Goal: Information Seeking & Learning: Understand process/instructions

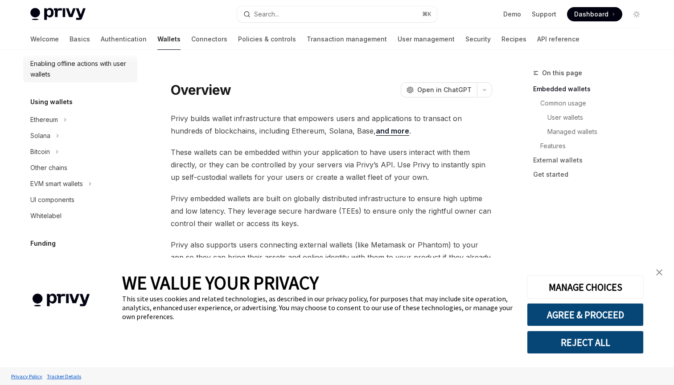
scroll to position [186, 0]
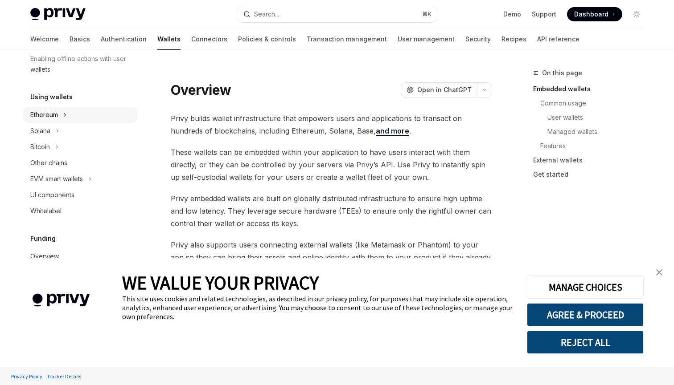
click at [49, 119] on div "Ethereum" at bounding box center [44, 115] width 28 height 11
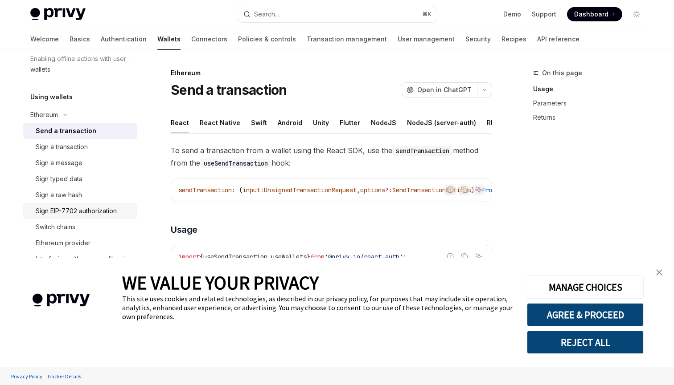
click at [66, 217] on link "Sign EIP-7702 authorization" at bounding box center [80, 211] width 114 height 16
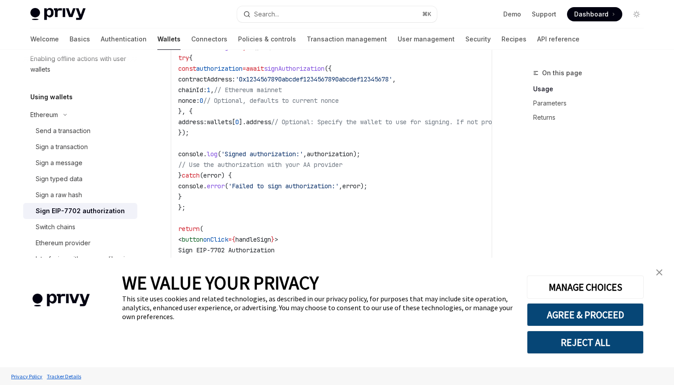
scroll to position [415, 0]
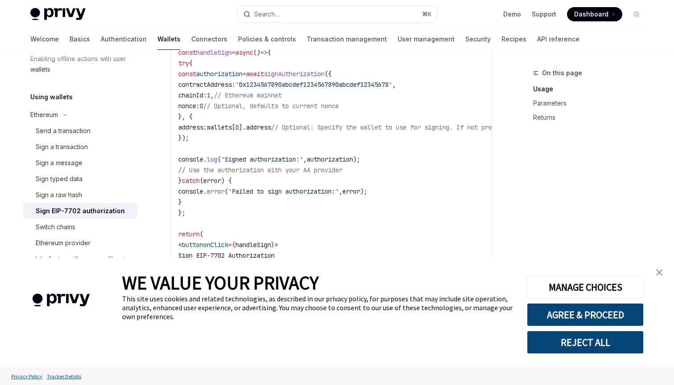
click at [324, 74] on span "signAuthorization" at bounding box center [294, 74] width 61 height 8
drag, startPoint x: 323, startPoint y: 105, endPoint x: 431, endPoint y: 103, distance: 107.8
click at [431, 103] on code "import { useSign7702Authorization , useWallets } from '@privy-io/react-auth' ; …" at bounding box center [411, 138] width 467 height 310
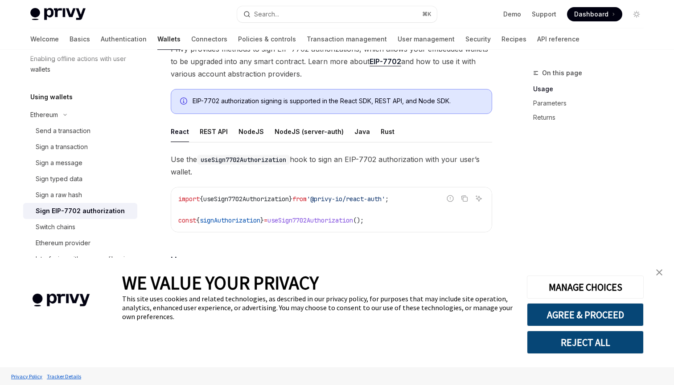
scroll to position [77, 0]
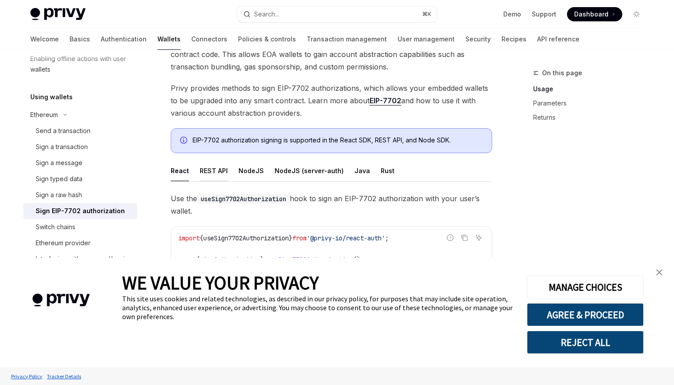
click at [212, 172] on div "REST API" at bounding box center [214, 170] width 28 height 21
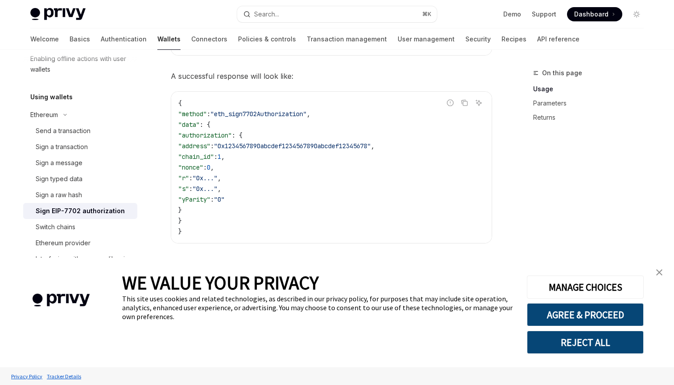
scroll to position [442, 0]
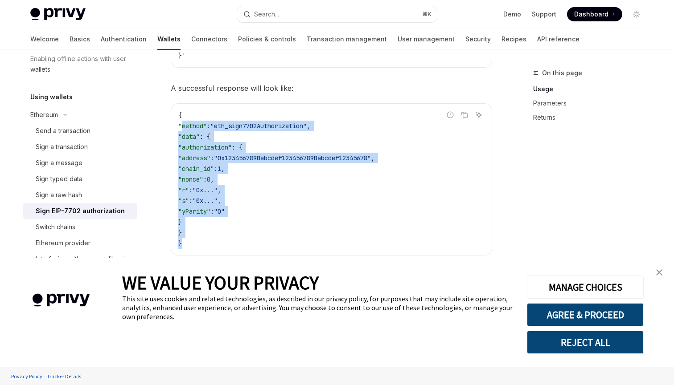
drag, startPoint x: 183, startPoint y: 122, endPoint x: 210, endPoint y: 240, distance: 121.2
click at [210, 240] on code "{ "method" : "eth_sign7702Authorization" , "data" : { "authorization" : { "addr…" at bounding box center [331, 179] width 306 height 139
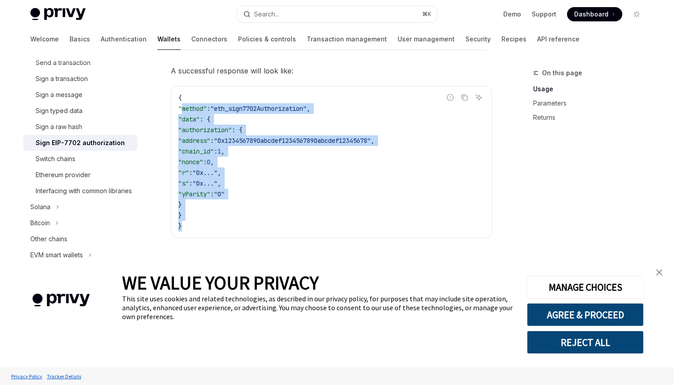
scroll to position [460, 0]
click at [304, 151] on code "{ "method" : "eth_sign7702Authorization" , "data" : { "authorization" : { "addr…" at bounding box center [331, 161] width 306 height 139
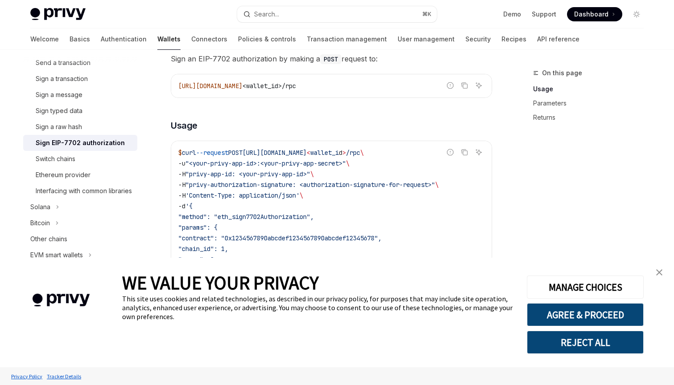
scroll to position [229, 0]
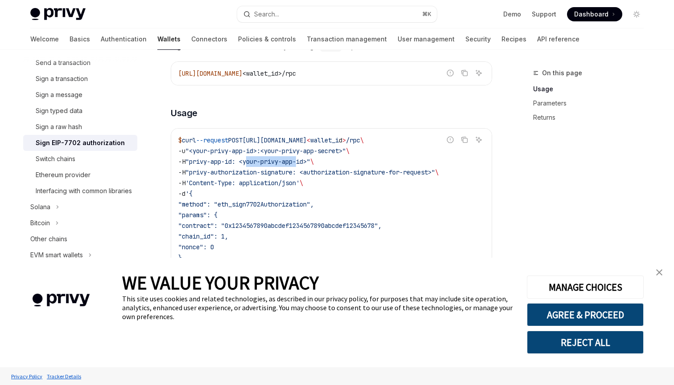
drag, startPoint x: 253, startPoint y: 163, endPoint x: 307, endPoint y: 162, distance: 53.9
click at [307, 162] on span ""privy-app-id: <your-privy-app-id>"" at bounding box center [247, 162] width 125 height 8
click at [325, 170] on span ""privy-authorization-signature: <authorization-signature-for-request>"" at bounding box center [310, 172] width 250 height 8
drag, startPoint x: 272, startPoint y: 151, endPoint x: 343, endPoint y: 155, distance: 71.4
click at [343, 155] on span ""<your-privy-app-id>:<your-privy-app-secret>"" at bounding box center [265, 151] width 160 height 8
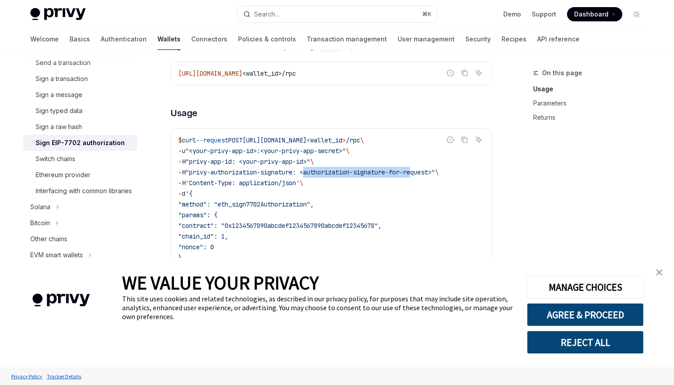
drag, startPoint x: 314, startPoint y: 172, endPoint x: 424, endPoint y: 176, distance: 110.6
click at [424, 174] on span ""privy-authorization-signature: <authorization-signature-for-request>"" at bounding box center [310, 172] width 250 height 8
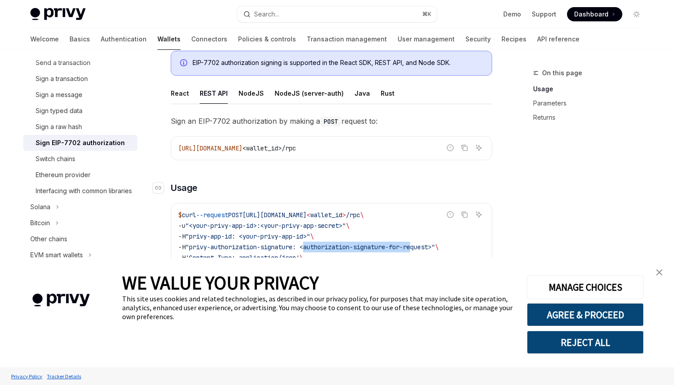
scroll to position [154, 0]
click at [249, 92] on div "NodeJS" at bounding box center [250, 93] width 25 height 21
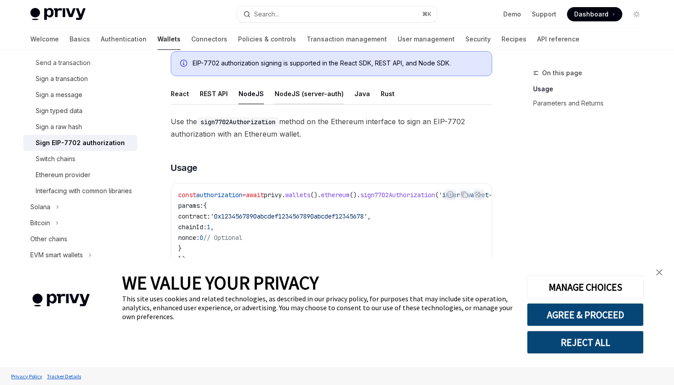
click at [298, 98] on div "NodeJS (server-auth)" at bounding box center [308, 93] width 69 height 21
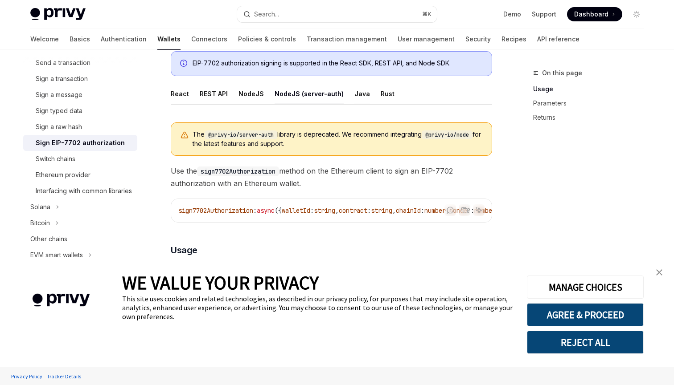
click at [359, 96] on div "Java" at bounding box center [362, 93] width 16 height 21
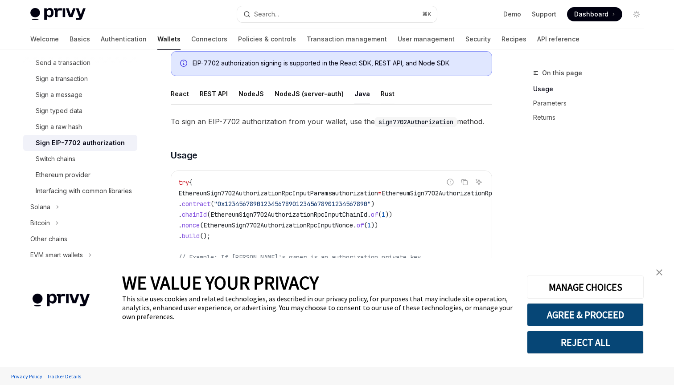
click at [383, 94] on div "Rust" at bounding box center [388, 93] width 14 height 21
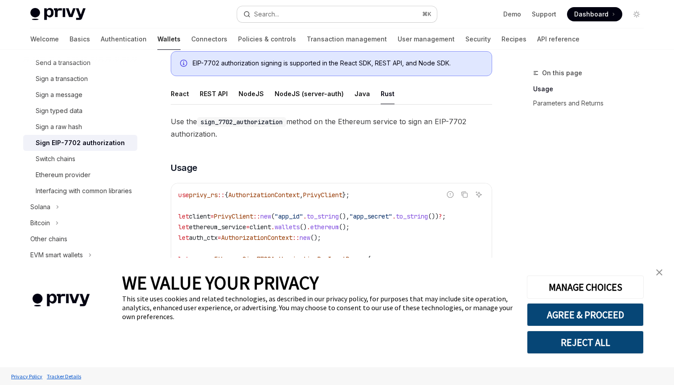
click at [364, 15] on button "Search... ⌘ K" at bounding box center [337, 14] width 200 height 16
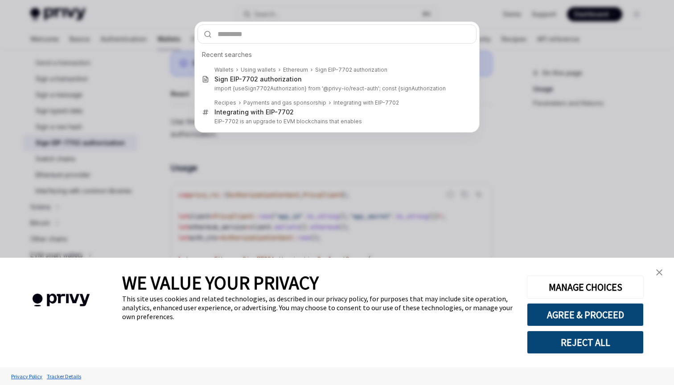
click at [612, 108] on div "Recent searches Wallets Using wallets Ethereum Sign EIP-7702 authorization Sign…" at bounding box center [337, 192] width 674 height 385
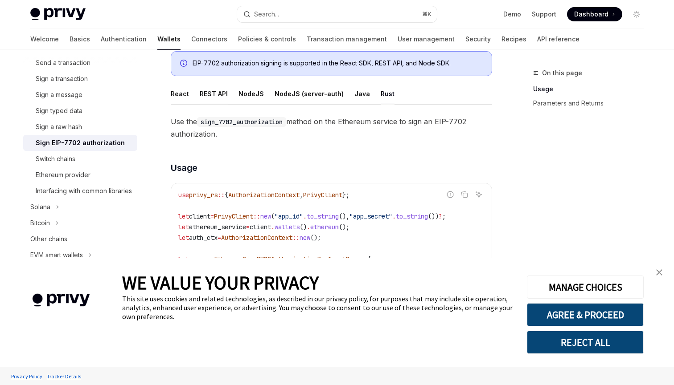
click at [205, 96] on div "REST API" at bounding box center [214, 93] width 28 height 21
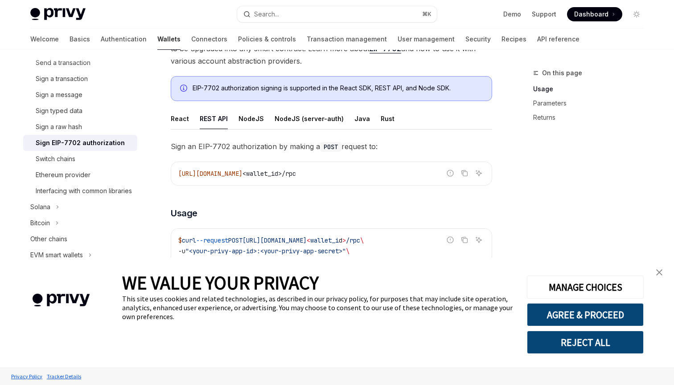
scroll to position [127, 0]
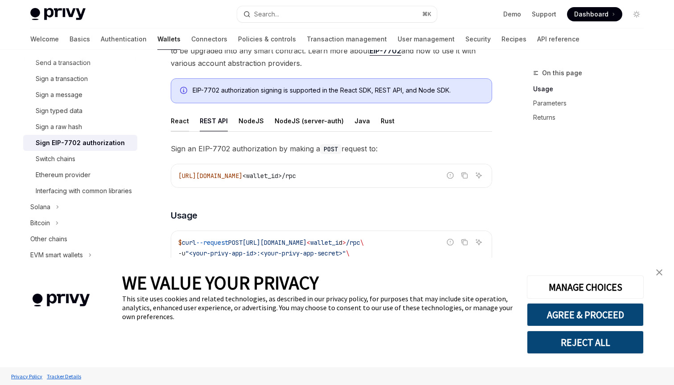
click at [184, 121] on div "React" at bounding box center [180, 121] width 18 height 21
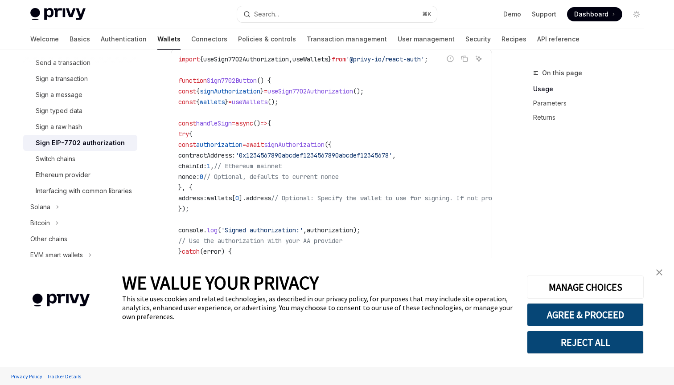
scroll to position [352, 0]
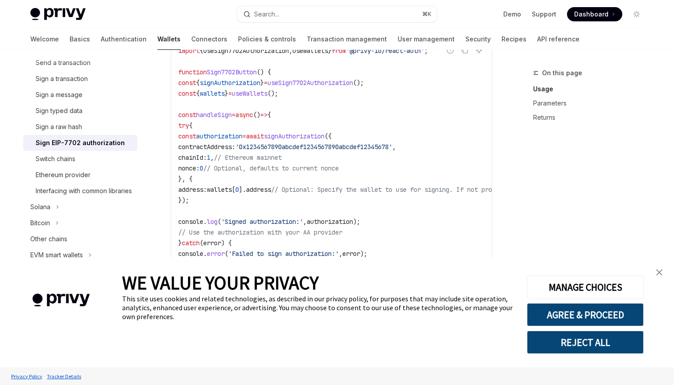
click at [282, 168] on span "// Optional, defaults to current nonce" at bounding box center [270, 168] width 135 height 8
drag, startPoint x: 238, startPoint y: 170, endPoint x: 417, endPoint y: 176, distance: 178.3
click at [417, 176] on code "import { useSign7702Authorization , useWallets } from '@privy-io/react-auth' ; …" at bounding box center [411, 200] width 467 height 310
drag, startPoint x: 239, startPoint y: 168, endPoint x: 419, endPoint y: 171, distance: 180.5
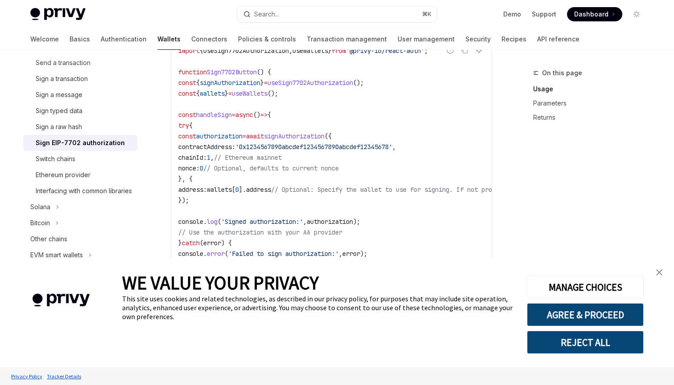
click at [419, 171] on code "import { useSign7702Authorization , useWallets } from '@privy-io/react-auth' ; …" at bounding box center [411, 200] width 467 height 310
drag, startPoint x: 239, startPoint y: 168, endPoint x: 423, endPoint y: 178, distance: 184.7
click at [423, 178] on code "import { useSign7702Authorization , useWallets } from '@privy-io/react-auth' ; …" at bounding box center [411, 200] width 467 height 310
click at [339, 172] on span "// Optional, defaults to current nonce" at bounding box center [270, 168] width 135 height 8
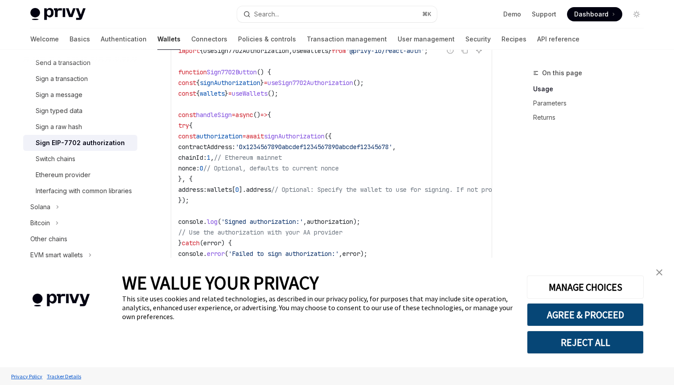
drag, startPoint x: 232, startPoint y: 171, endPoint x: 331, endPoint y: 171, distance: 98.9
click at [331, 171] on span "nonce: 0 // Optional, defaults to current nonce" at bounding box center [258, 168] width 160 height 8
drag, startPoint x: 235, startPoint y: 156, endPoint x: 276, endPoint y: 156, distance: 41.0
click at [276, 156] on span "chainId: 1 , // Ethereum mainnet" at bounding box center [229, 158] width 103 height 8
click at [207, 157] on span "chainId:" at bounding box center [192, 158] width 29 height 8
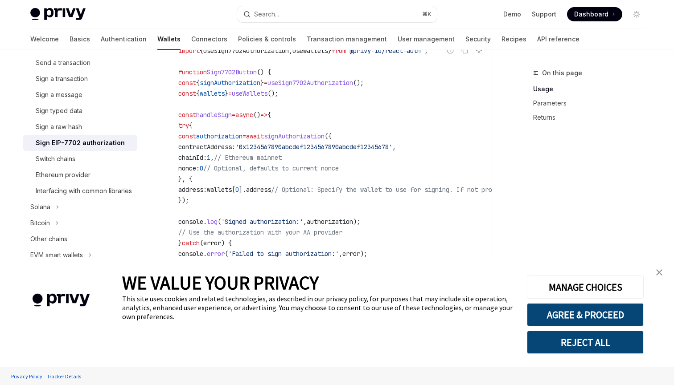
click at [207, 157] on span "chainId:" at bounding box center [192, 158] width 29 height 8
click at [235, 146] on span "contractAddress:" at bounding box center [206, 147] width 57 height 8
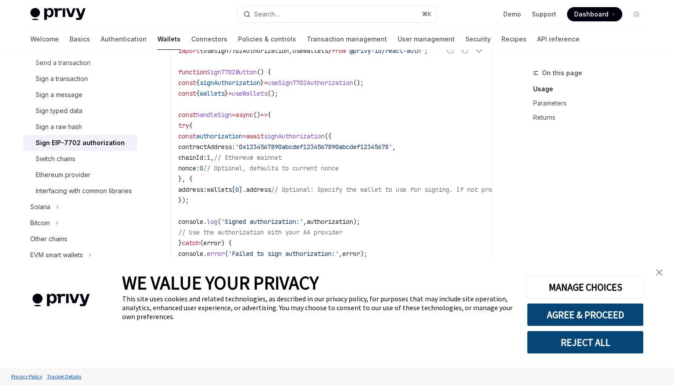
click at [235, 146] on span "contractAddress:" at bounding box center [206, 147] width 57 height 8
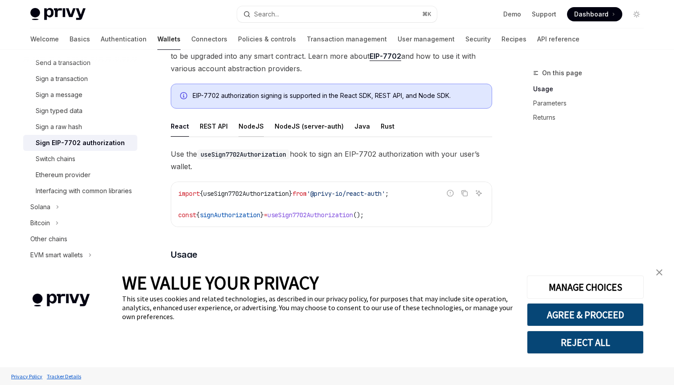
scroll to position [99, 0]
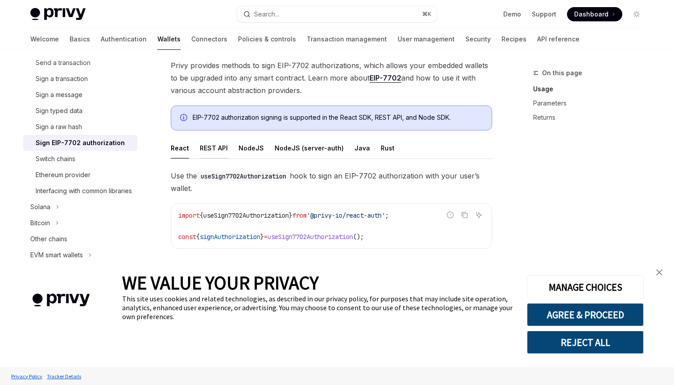
click at [216, 147] on div "REST API" at bounding box center [214, 148] width 28 height 21
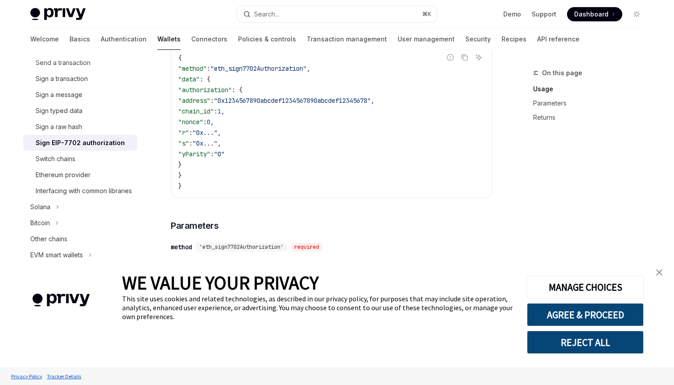
scroll to position [508, 0]
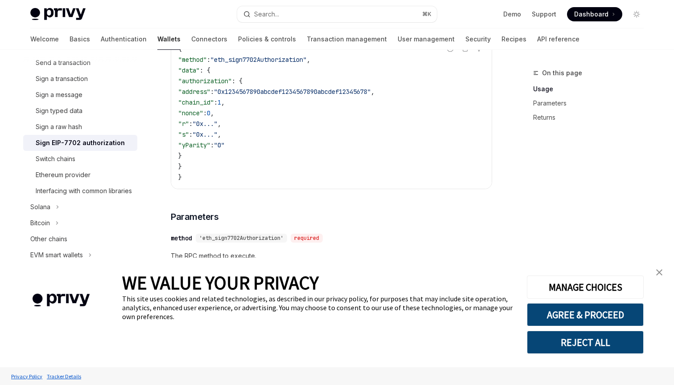
drag, startPoint x: 208, startPoint y: 90, endPoint x: 260, endPoint y: 153, distance: 81.6
click at [260, 153] on code "{ "method" : "eth_sign7702Authorization" , "data" : { "authorization" : { "addr…" at bounding box center [331, 113] width 306 height 139
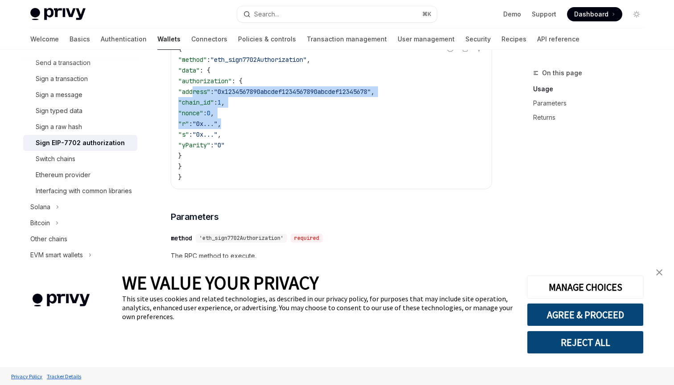
drag, startPoint x: 194, startPoint y: 86, endPoint x: 256, endPoint y: 130, distance: 75.4
click at [255, 127] on code "{ "method" : "eth_sign7702Authorization" , "data" : { "authorization" : { "addr…" at bounding box center [331, 113] width 306 height 139
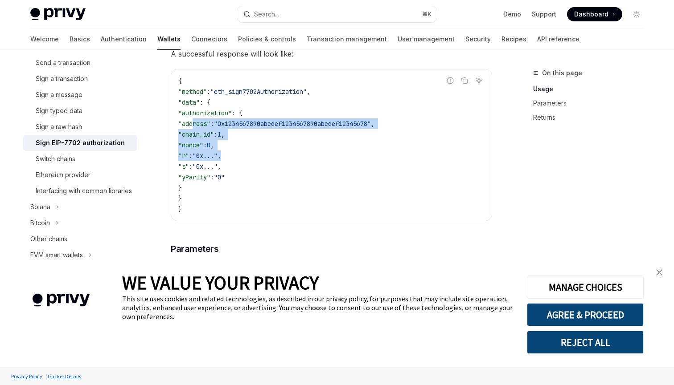
scroll to position [470, 0]
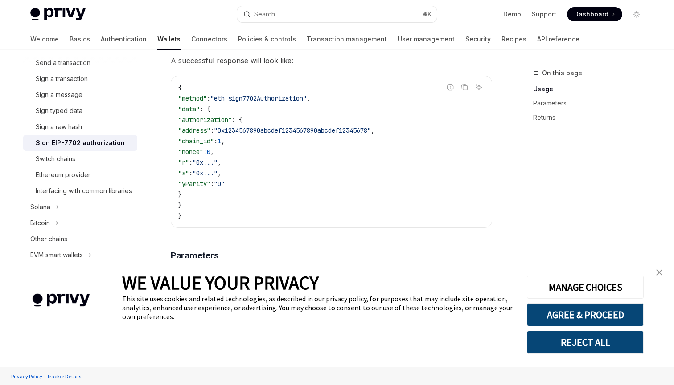
click at [201, 120] on span ""authorization"" at bounding box center [204, 120] width 53 height 8
drag, startPoint x: 192, startPoint y: 118, endPoint x: 254, endPoint y: 194, distance: 98.1
click at [254, 194] on code "{ "method" : "eth_sign7702Authorization" , "data" : { "authorization" : { "addr…" at bounding box center [331, 151] width 306 height 139
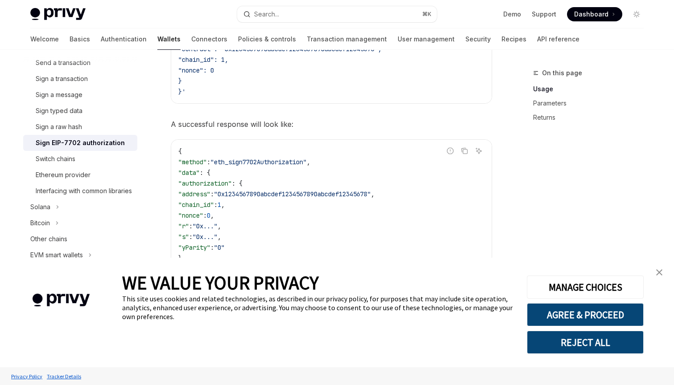
scroll to position [378, 0]
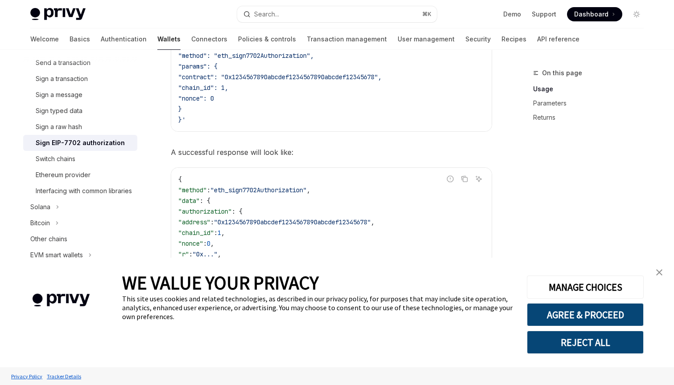
click at [283, 135] on div "Sign an EIP-7702 authorization by making a POST request to: Report incorrect co…" at bounding box center [331, 314] width 321 height 846
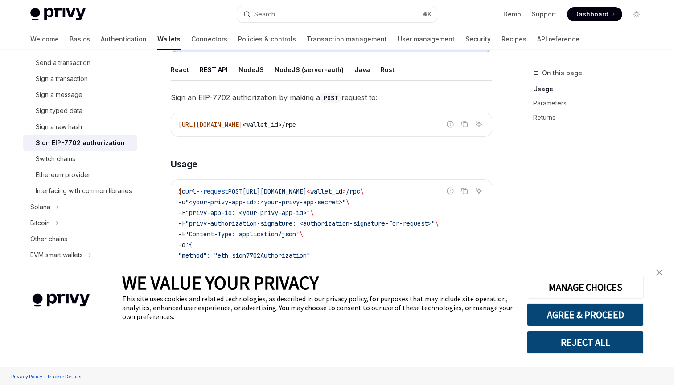
scroll to position [172, 0]
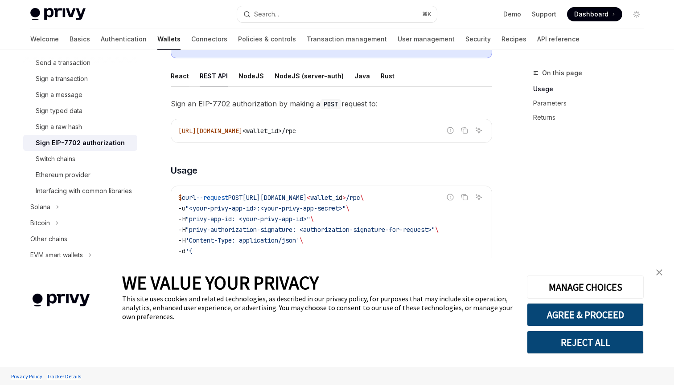
click at [179, 78] on div "React" at bounding box center [180, 75] width 18 height 21
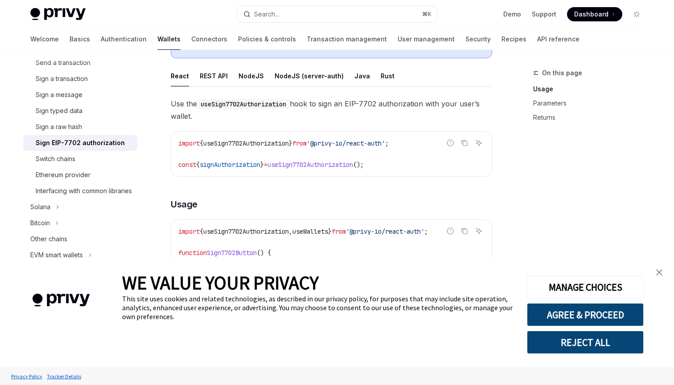
type textarea "*"
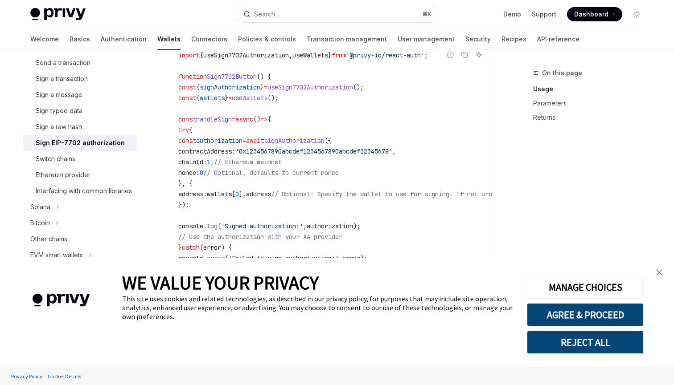
scroll to position [355, 0]
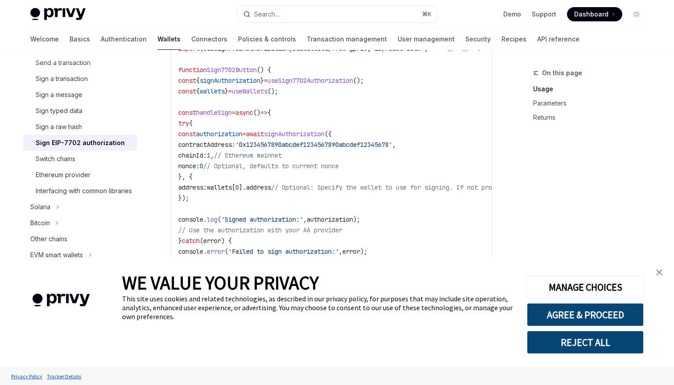
drag, startPoint x: 235, startPoint y: 145, endPoint x: 284, endPoint y: 153, distance: 49.7
click at [284, 153] on code "import { useSign7702Authorization , useWallets } from '@privy-io/react-auth' ; …" at bounding box center [411, 198] width 467 height 310
click at [436, 165] on code "import { useSign7702Authorization , useWallets } from '@privy-io/react-auth' ; …" at bounding box center [411, 198] width 467 height 310
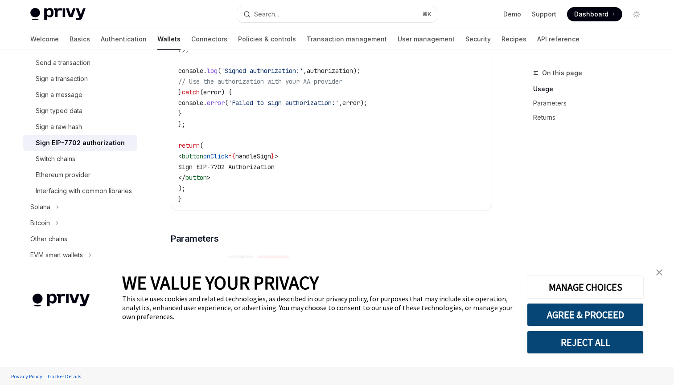
scroll to position [507, 0]
